Goal: Complete application form

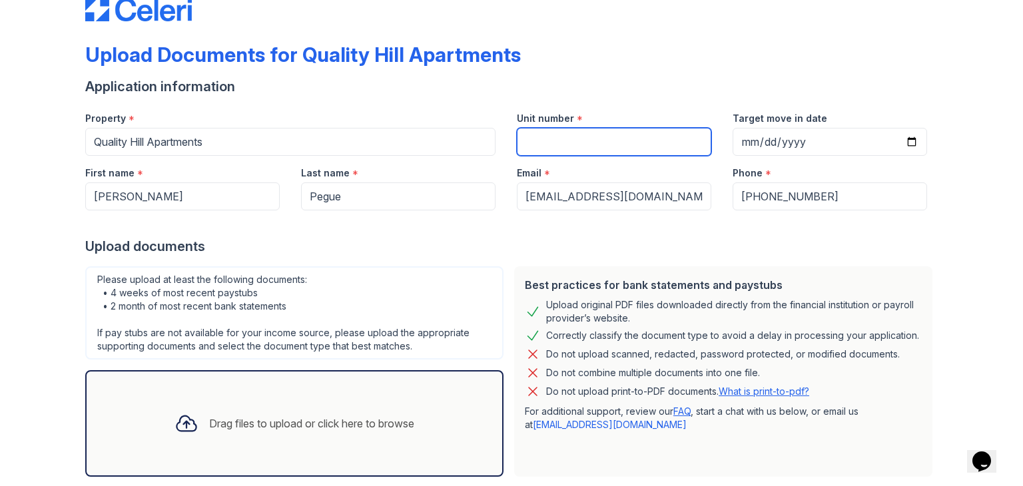
click at [637, 134] on input "Unit number" at bounding box center [614, 142] width 194 height 28
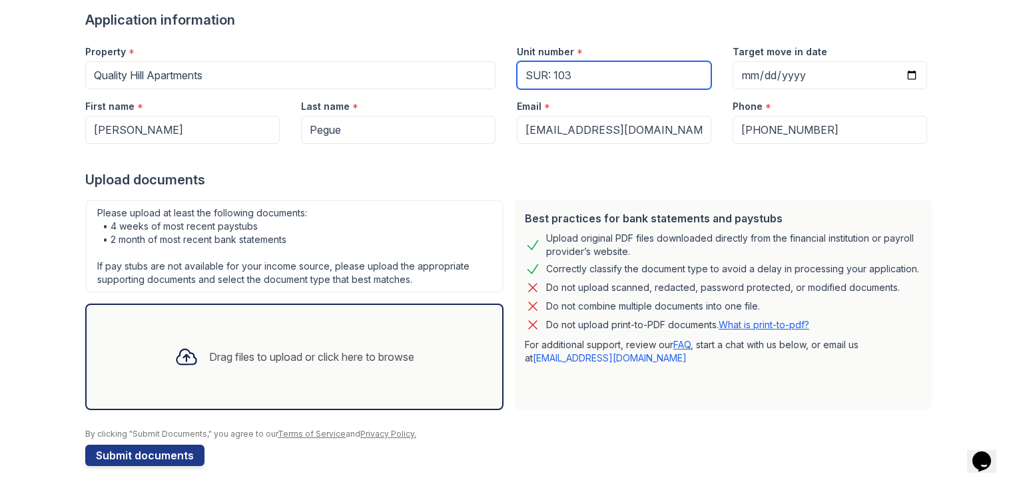
scroll to position [107, 0]
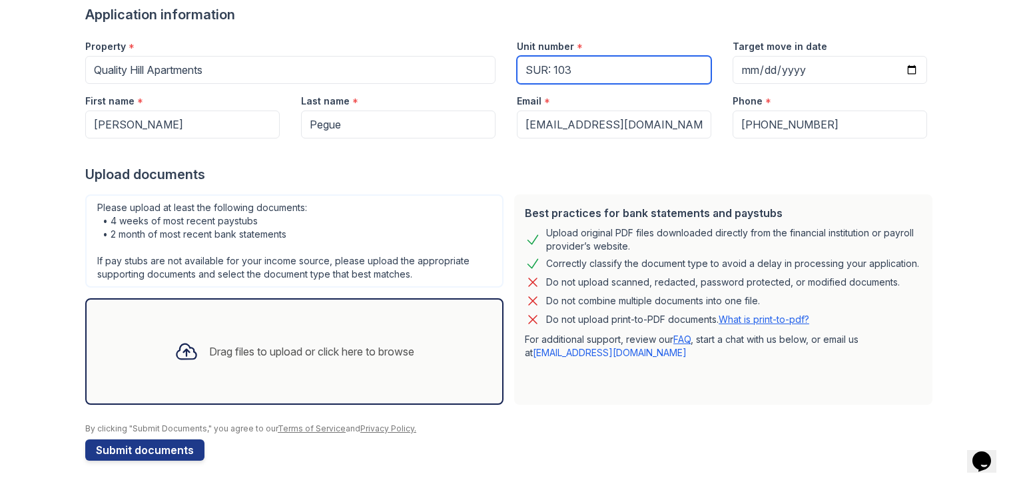
type input "SUR: 103"
click at [271, 352] on div "Drag files to upload or click here to browse" at bounding box center [311, 352] width 205 height 16
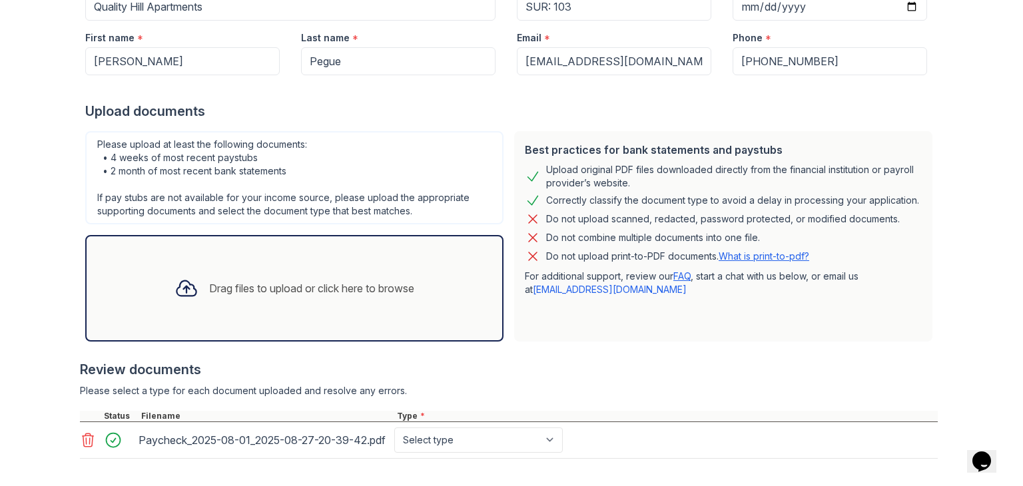
scroll to position [174, 0]
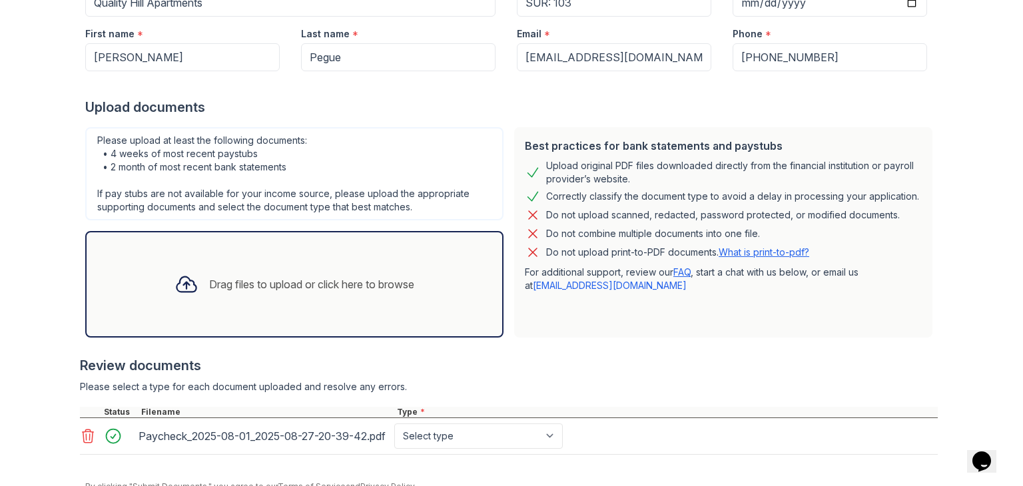
click at [388, 292] on div "Drag files to upload or click here to browse" at bounding box center [294, 284] width 261 height 45
click at [402, 310] on div "Drag files to upload or click here to browse" at bounding box center [294, 284] width 418 height 107
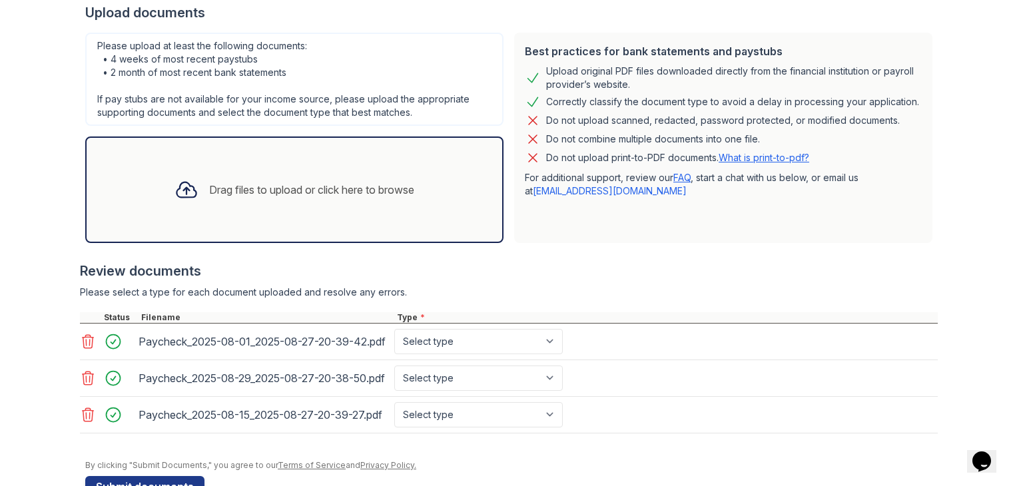
scroll to position [273, 0]
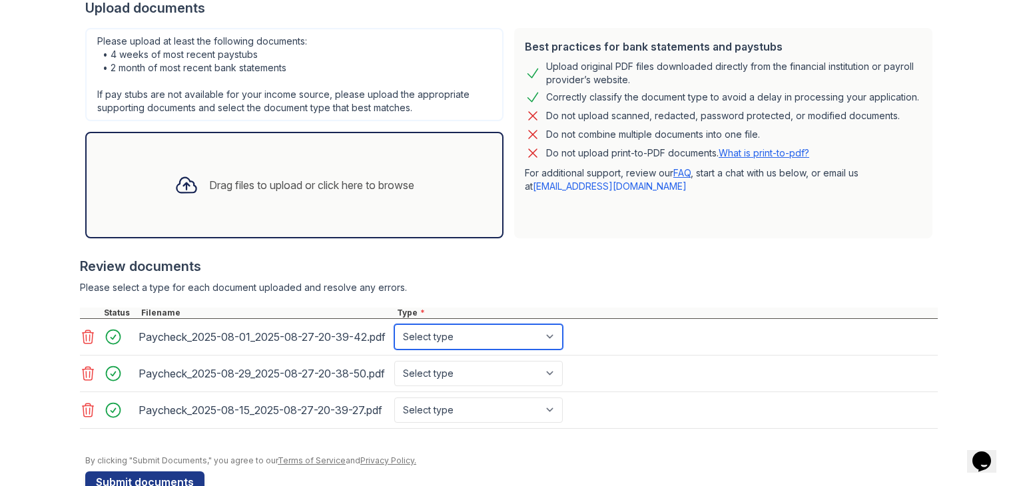
click at [559, 346] on select "Select type Paystub Bank Statement Offer Letter Tax Documents Benefit Award Let…" at bounding box center [478, 336] width 168 height 25
select select "paystub"
click at [394, 328] on select "Select type Paystub Bank Statement Offer Letter Tax Documents Benefit Award Let…" at bounding box center [478, 336] width 168 height 25
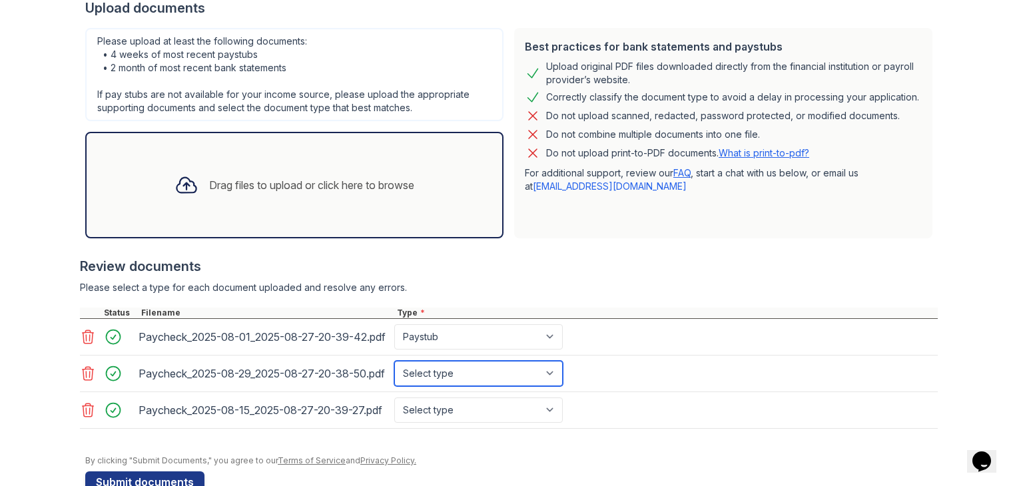
click at [555, 386] on select "Select type Paystub Bank Statement Offer Letter Tax Documents Benefit Award Let…" at bounding box center [478, 373] width 168 height 25
select select "paystub"
click at [394, 377] on select "Select type Paystub Bank Statement Offer Letter Tax Documents Benefit Award Let…" at bounding box center [478, 373] width 168 height 25
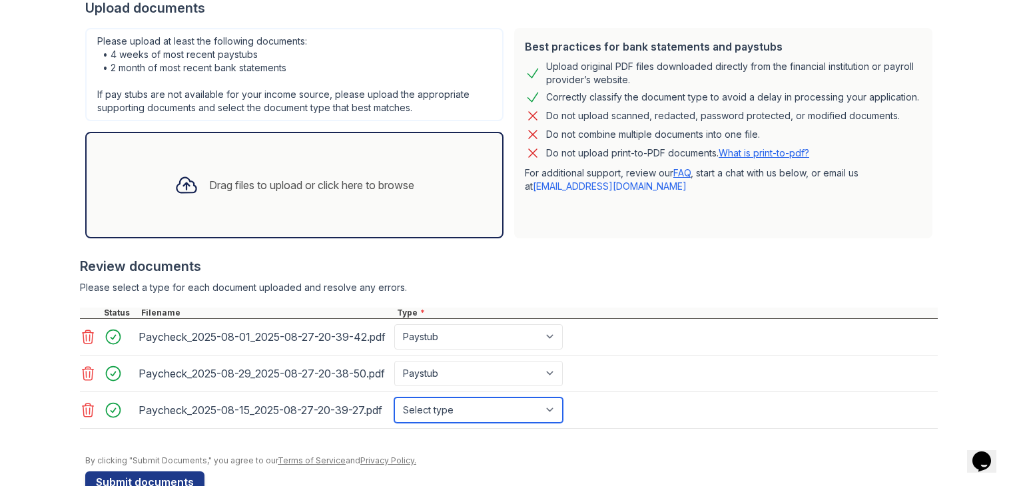
click at [552, 423] on select "Select type Paystub Bank Statement Offer Letter Tax Documents Benefit Award Let…" at bounding box center [478, 410] width 168 height 25
select select "paystub"
click at [394, 423] on select "Select type Paystub Bank Statement Offer Letter Tax Documents Benefit Award Let…" at bounding box center [478, 410] width 168 height 25
click at [392, 206] on div "Drag files to upload or click here to browse" at bounding box center [294, 185] width 418 height 107
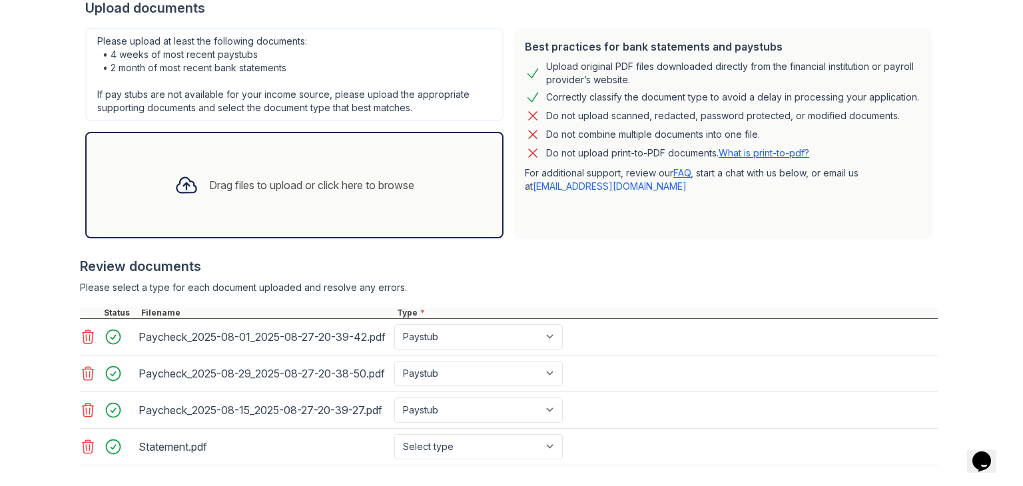
click at [467, 197] on div "Drag files to upload or click here to browse" at bounding box center [294, 185] width 418 height 107
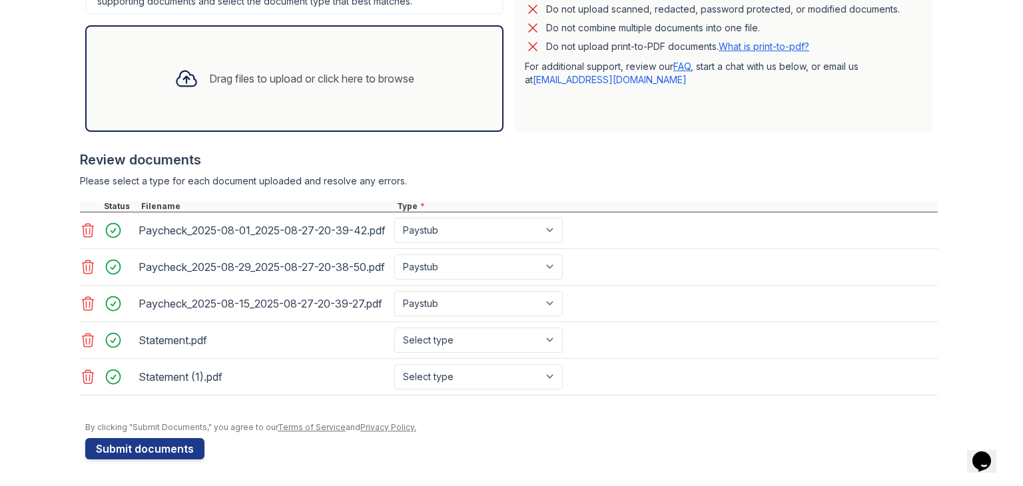
scroll to position [398, 0]
click at [446, 101] on div "Drag files to upload or click here to browse" at bounding box center [294, 78] width 418 height 107
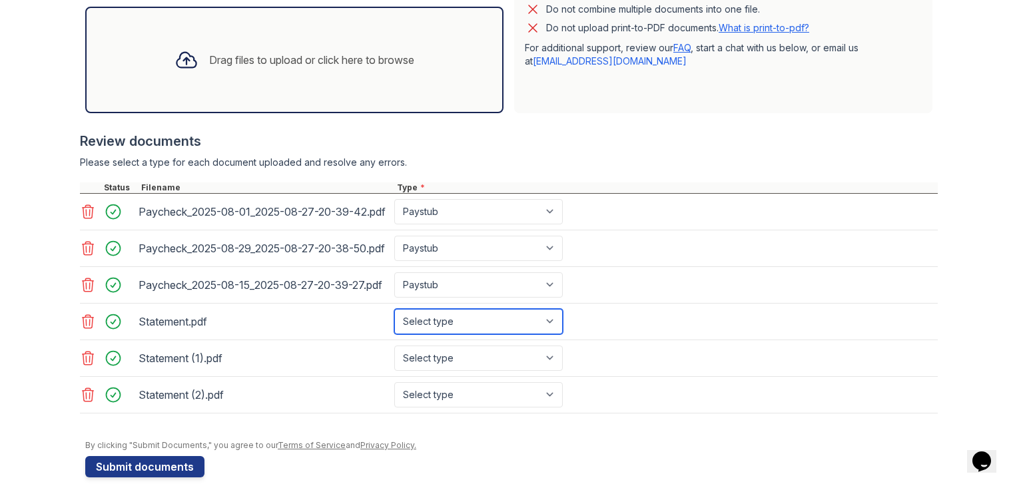
click at [548, 334] on select "Select type Paystub Bank Statement Offer Letter Tax Documents Benefit Award Let…" at bounding box center [478, 321] width 168 height 25
select select "bank_statement"
click at [394, 334] on select "Select type Paystub Bank Statement Offer Letter Tax Documents Benefit Award Let…" at bounding box center [478, 321] width 168 height 25
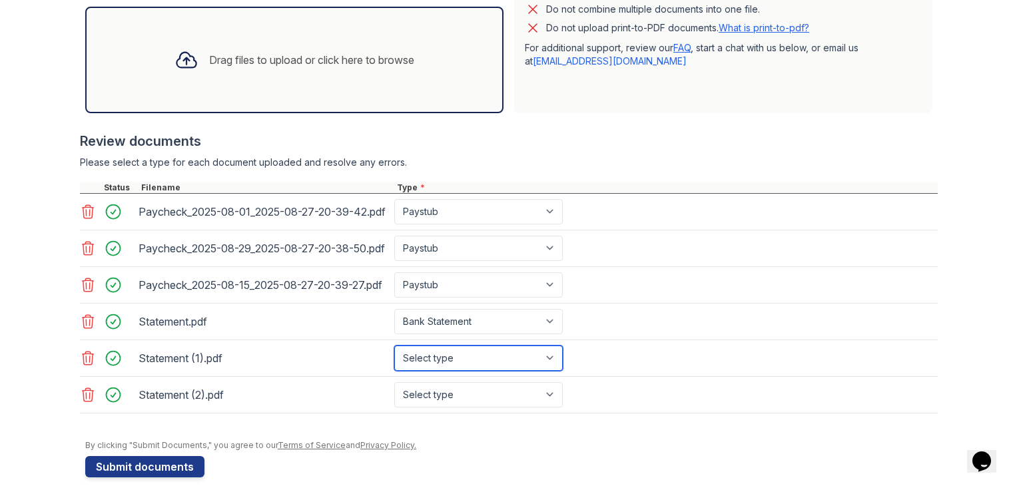
click at [501, 371] on select "Select type Paystub Bank Statement Offer Letter Tax Documents Benefit Award Let…" at bounding box center [478, 358] width 168 height 25
select select "bank_statement"
click at [394, 371] on select "Select type Paystub Bank Statement Offer Letter Tax Documents Benefit Award Let…" at bounding box center [478, 358] width 168 height 25
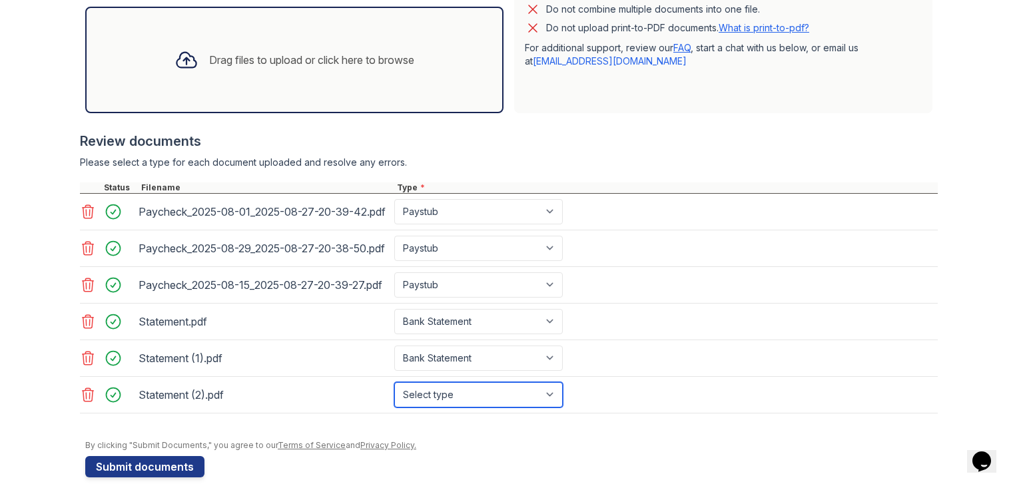
click at [497, 407] on select "Select type Paystub Bank Statement Offer Letter Tax Documents Benefit Award Let…" at bounding box center [478, 394] width 168 height 25
select select "bank_statement"
click at [394, 407] on select "Select type Paystub Bank Statement Offer Letter Tax Documents Benefit Award Let…" at bounding box center [478, 394] width 168 height 25
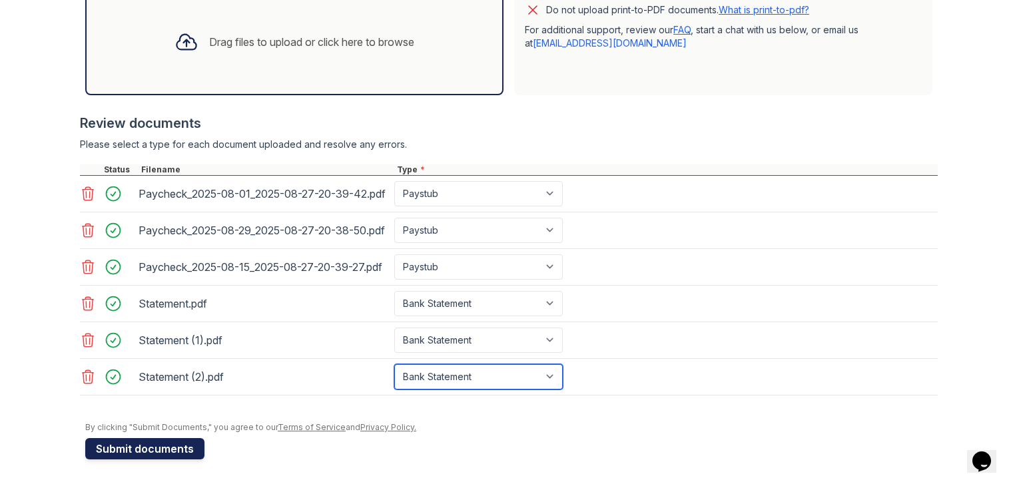
click at [192, 449] on button "Submit documents" at bounding box center [144, 448] width 119 height 21
